Goal: Navigation & Orientation: Find specific page/section

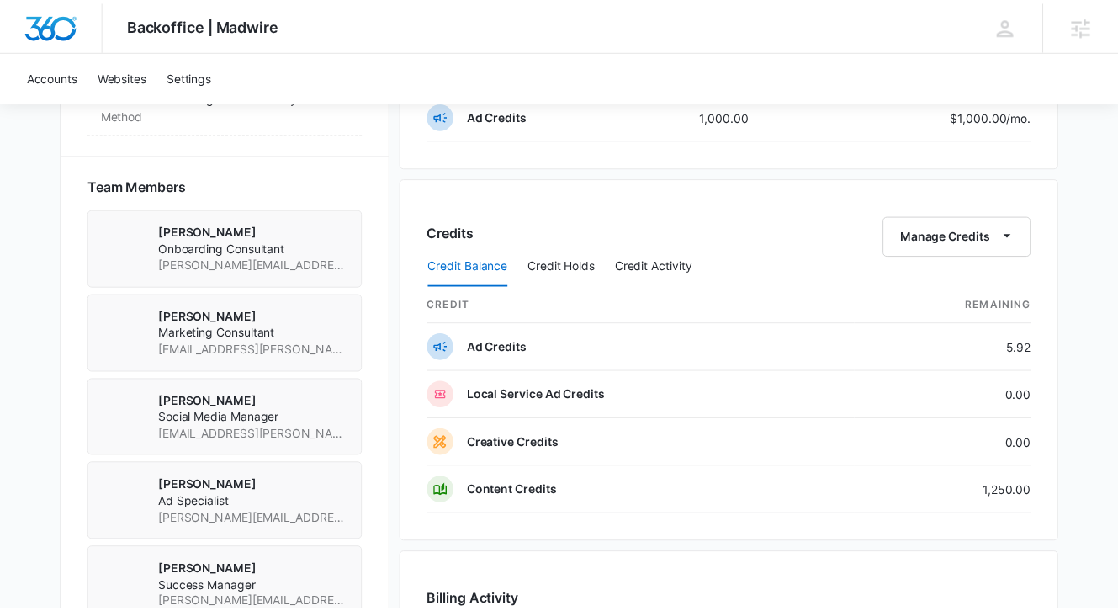
scroll to position [1178, 0]
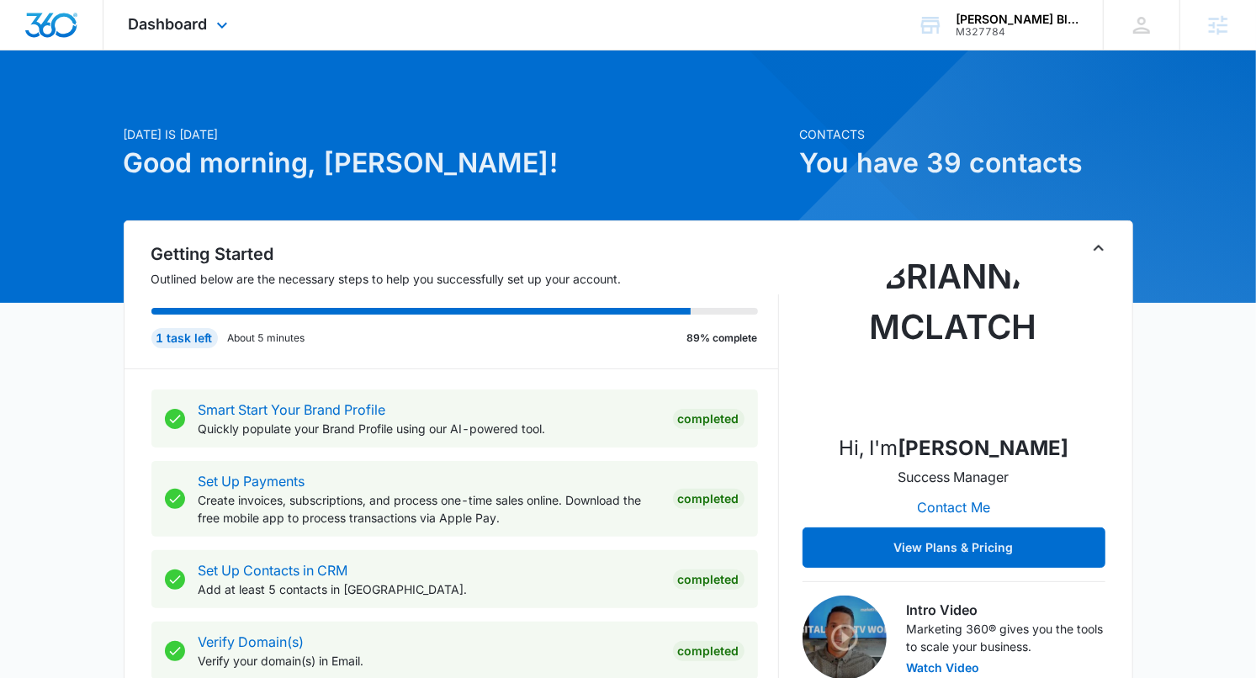
click at [183, 11] on div "Dashboard Apps Reputation Websites Forms CRM Email Social Shop Payments POS Con…" at bounding box center [180, 25] width 154 height 50
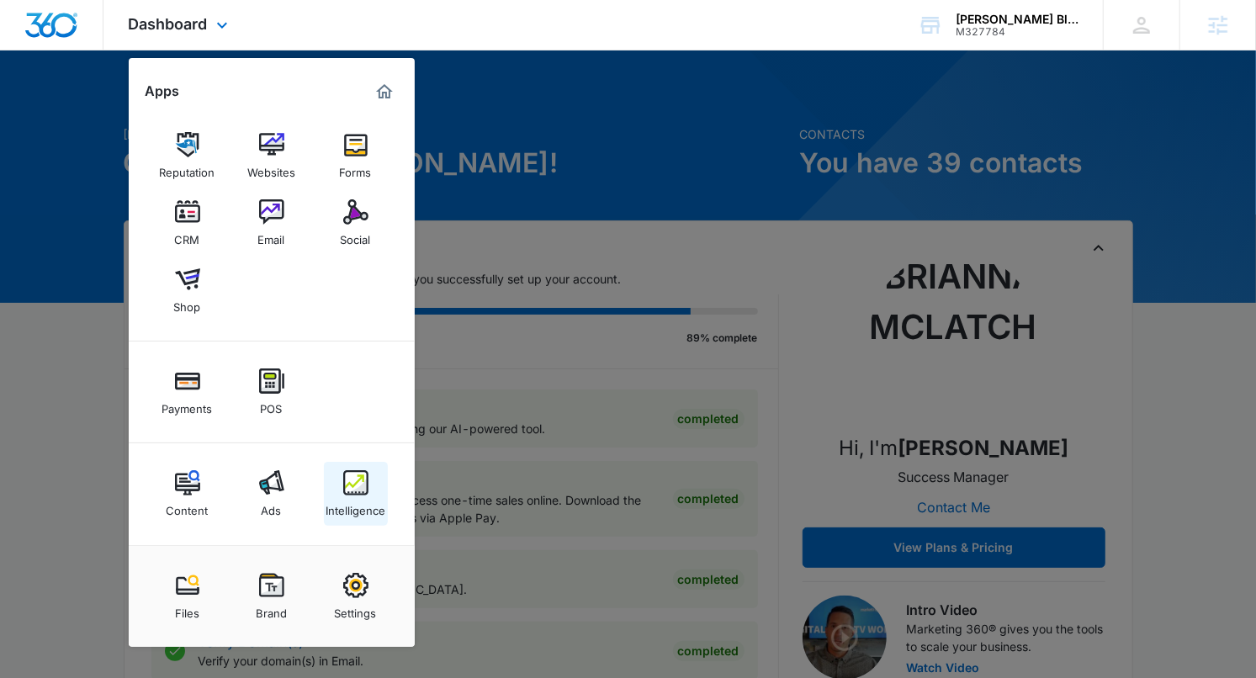
click at [359, 482] on img at bounding box center [355, 482] width 25 height 25
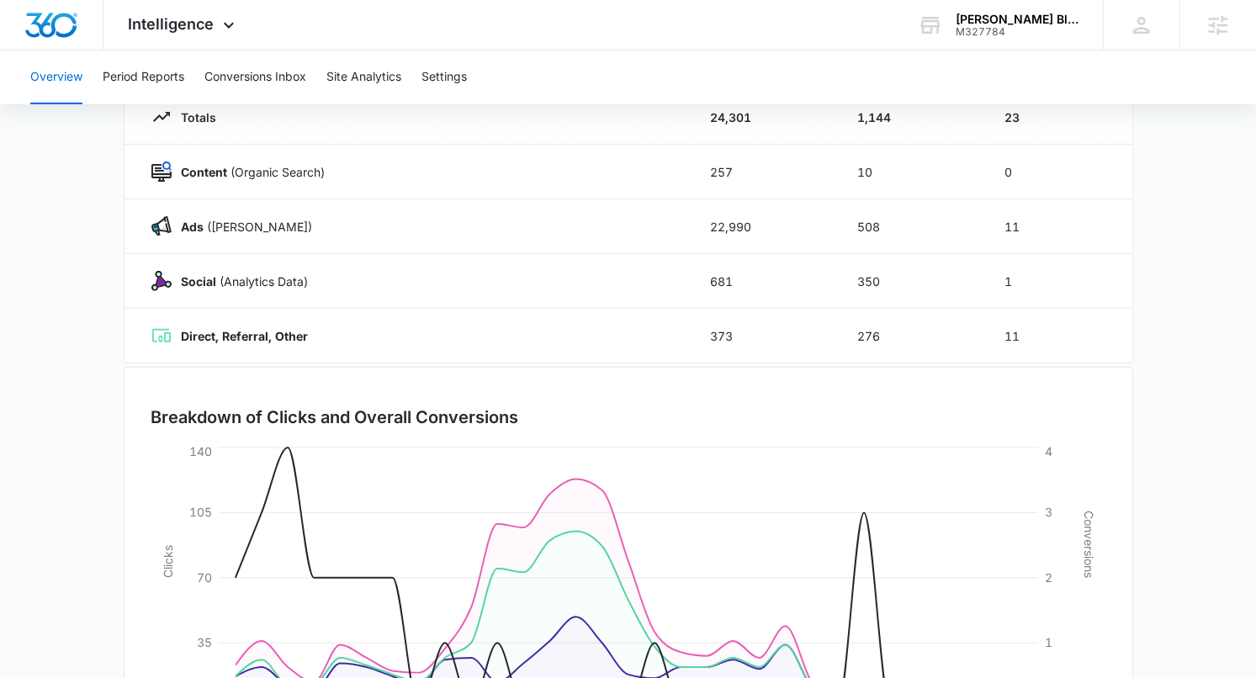
scroll to position [358, 0]
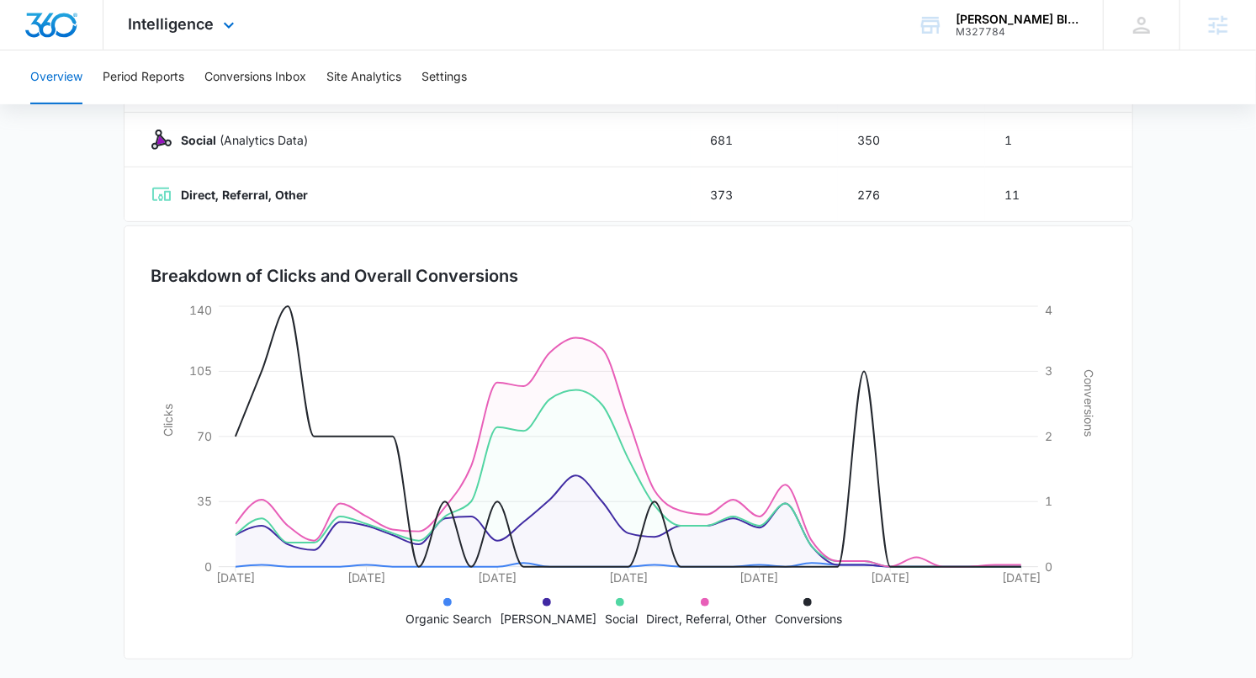
click at [190, 34] on div "Intelligence Apps Reputation Websites Forms CRM Email Social Shop Payments POS …" at bounding box center [183, 25] width 161 height 50
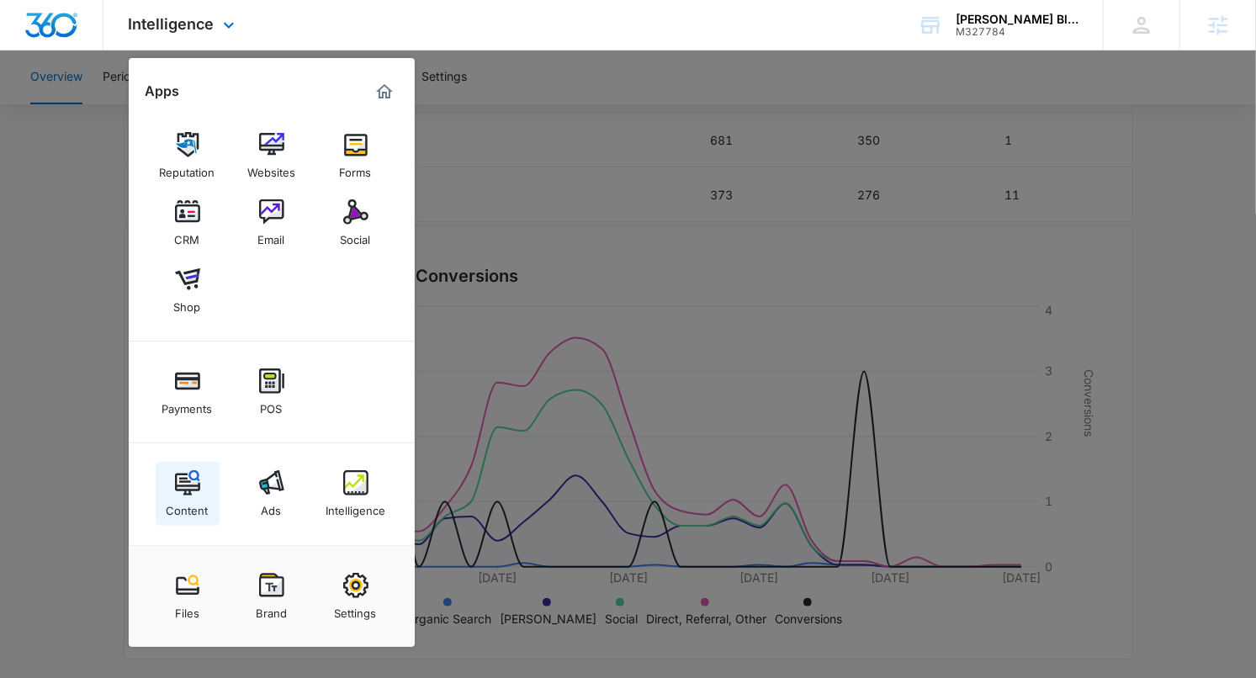
click at [197, 497] on div "Content" at bounding box center [188, 507] width 42 height 22
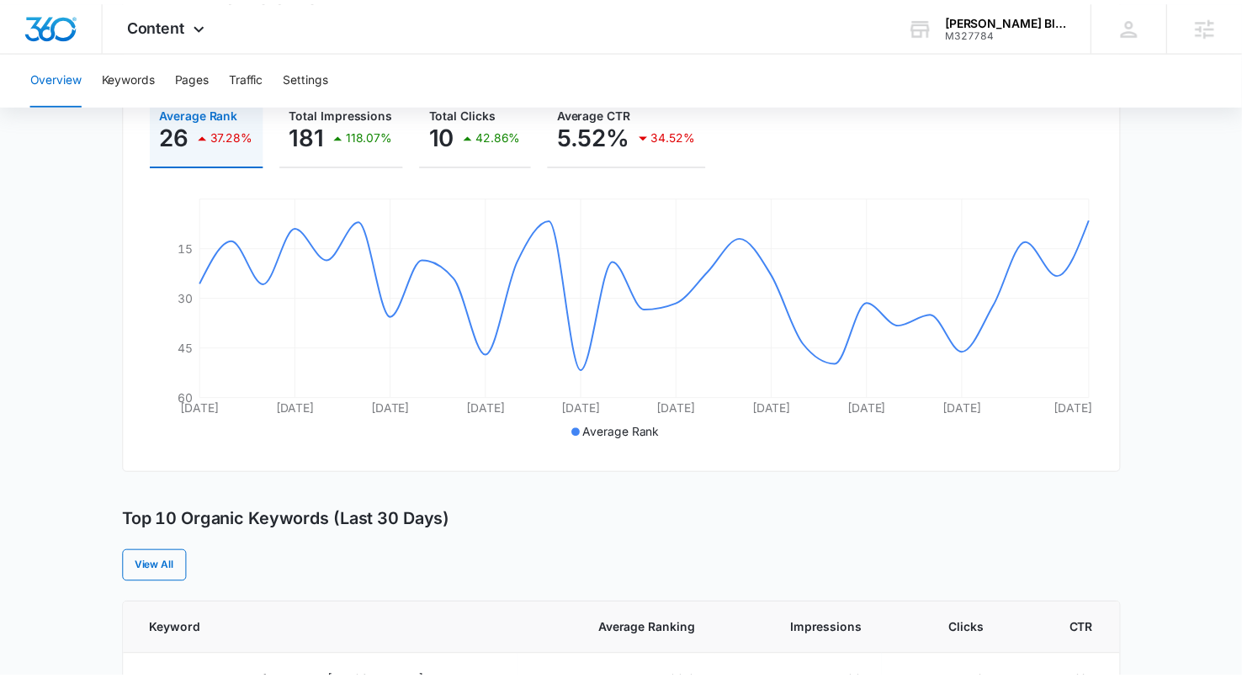
scroll to position [119, 0]
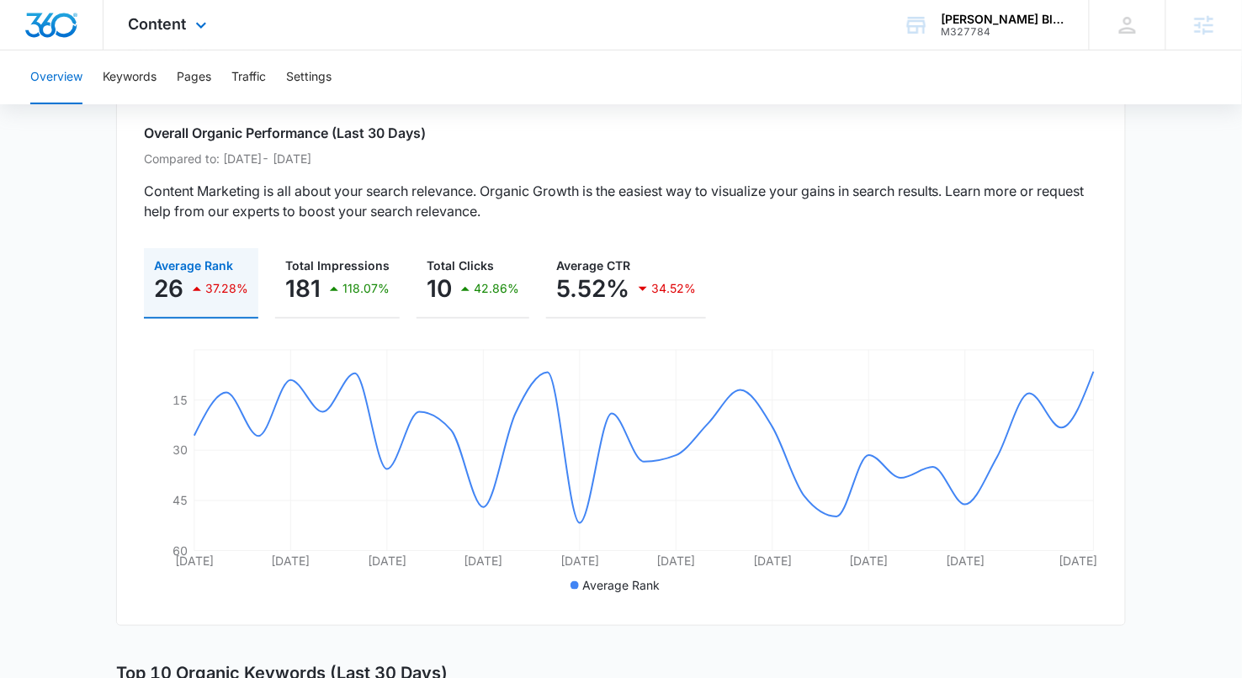
click at [191, 15] on icon at bounding box center [201, 25] width 20 height 20
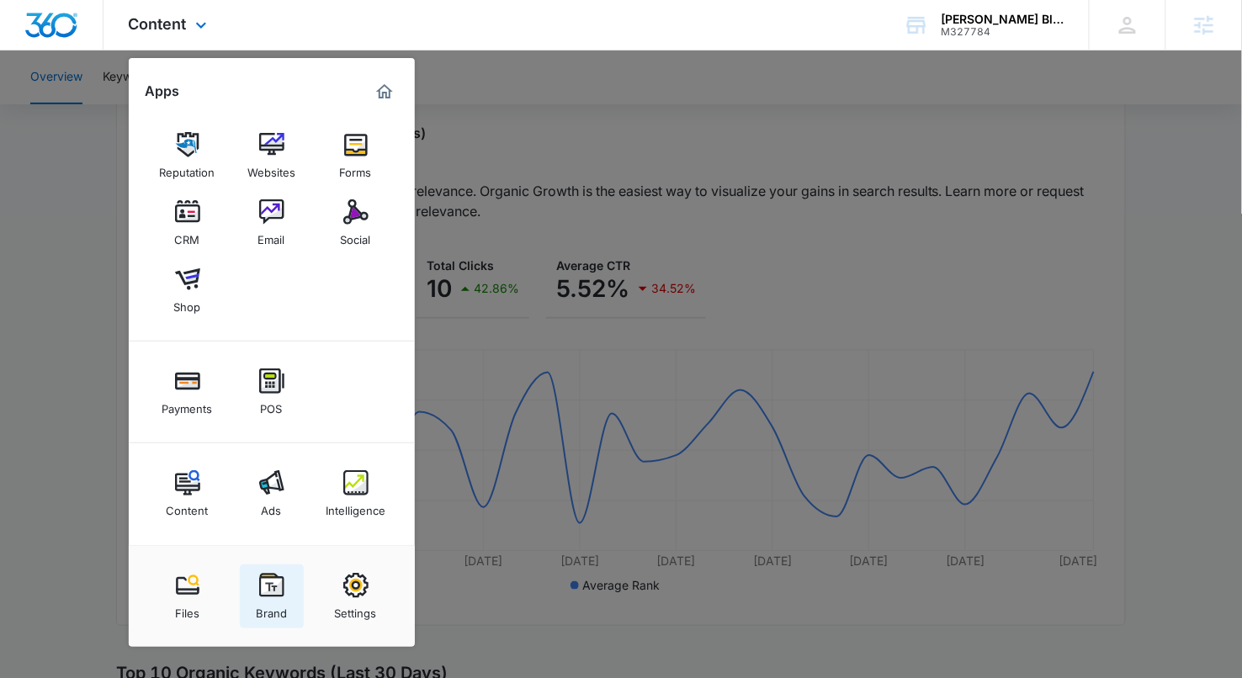
click at [272, 590] on img at bounding box center [271, 585] width 25 height 25
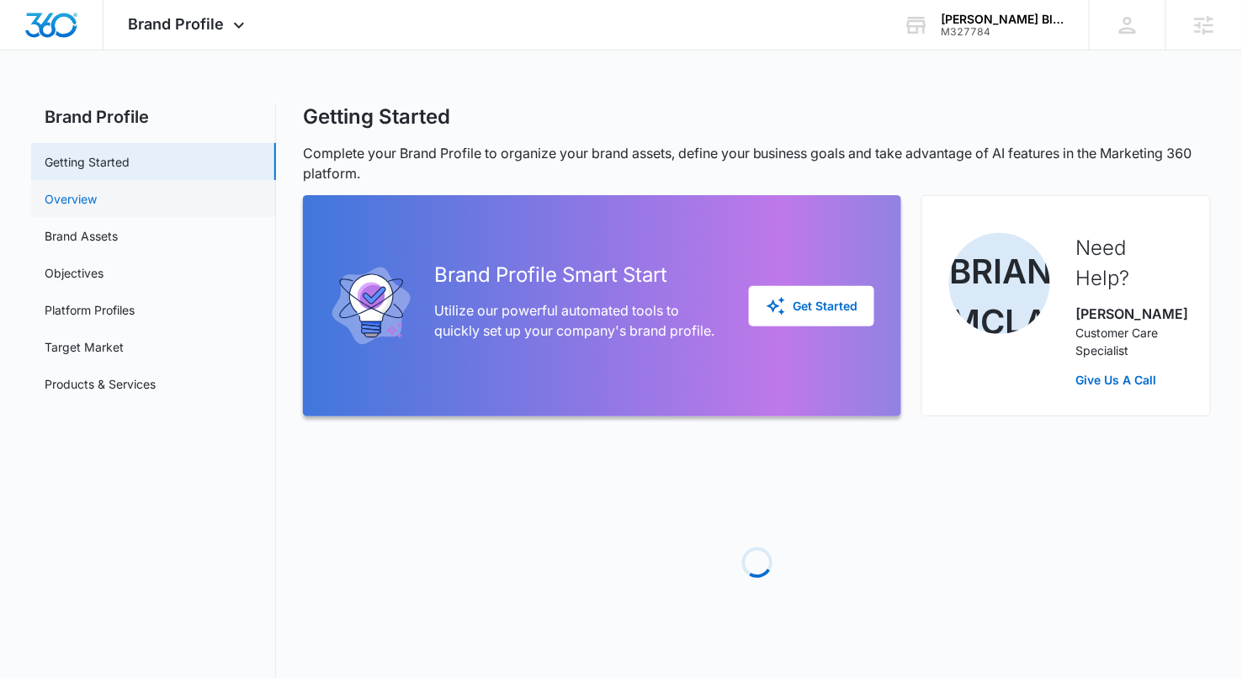
click at [97, 190] on link "Overview" at bounding box center [71, 199] width 52 height 18
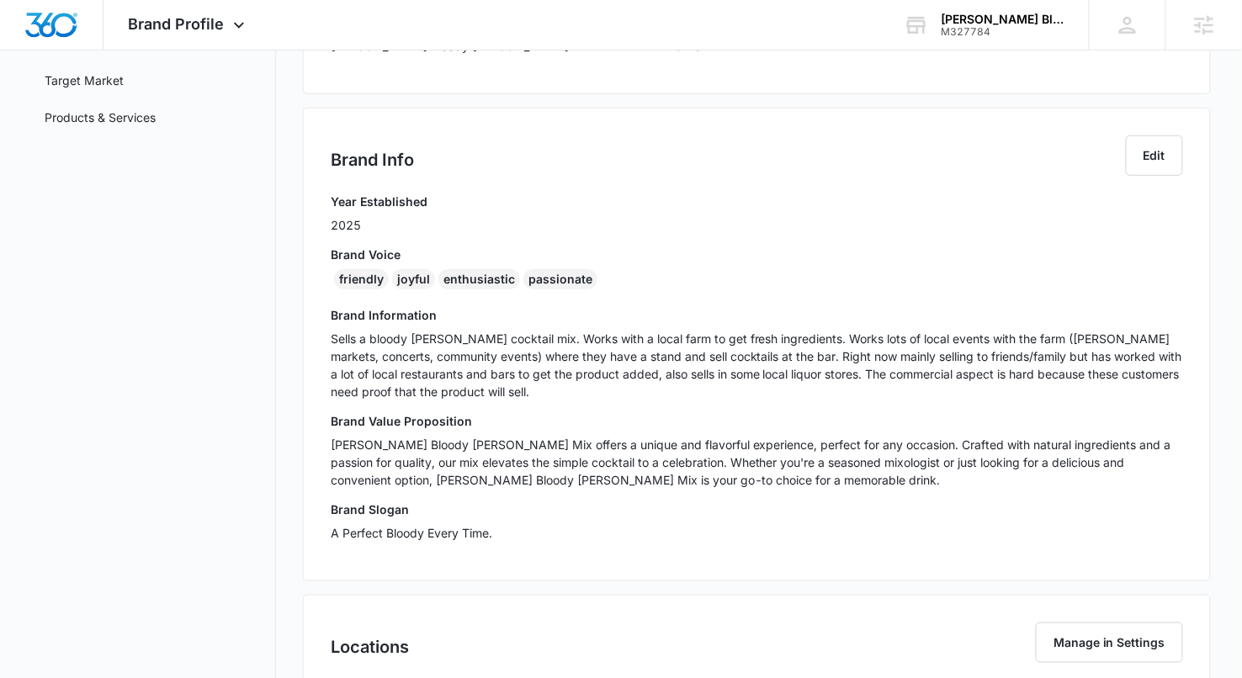
scroll to position [269, 0]
